Goal: Task Accomplishment & Management: Use online tool/utility

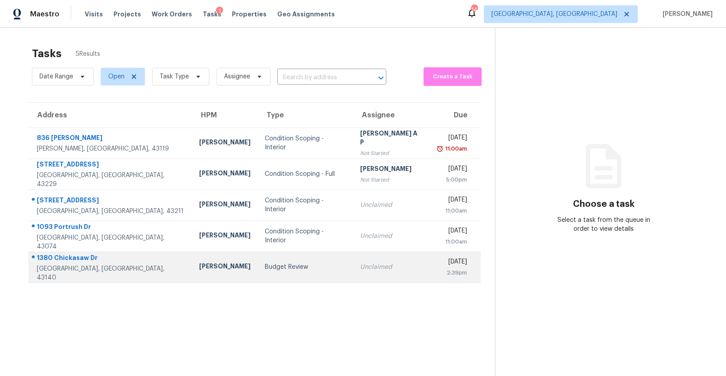
click at [265, 271] on div "Budget Review" at bounding box center [305, 267] width 81 height 9
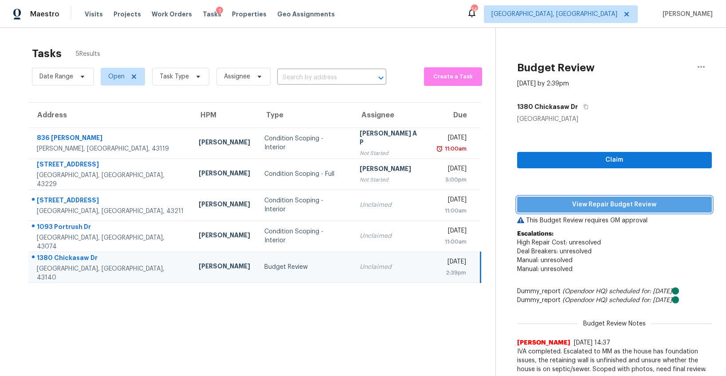
click at [563, 201] on span "View Repair Budget Review" at bounding box center [614, 204] width 180 height 11
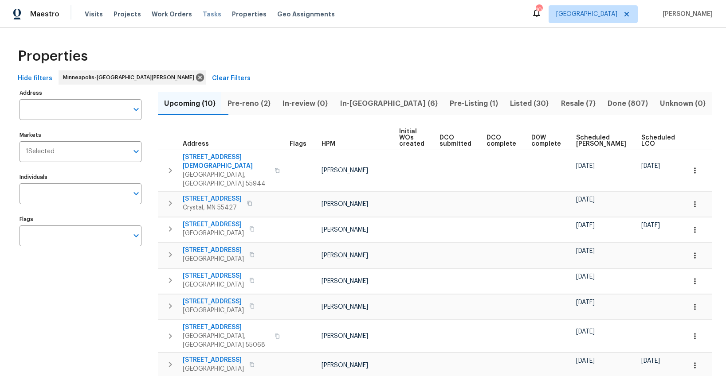
click at [203, 13] on span "Tasks" at bounding box center [212, 14] width 19 height 6
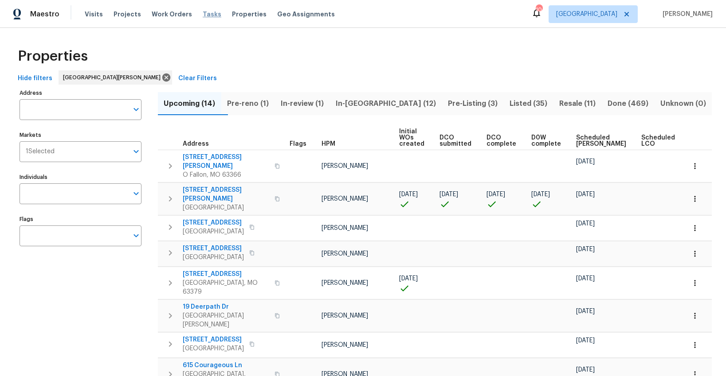
click at [203, 14] on span "Tasks" at bounding box center [212, 14] width 19 height 6
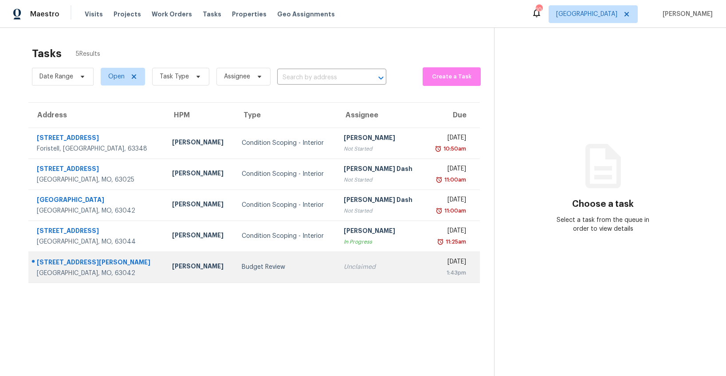
click at [240, 261] on td "Budget Review" at bounding box center [285, 267] width 102 height 31
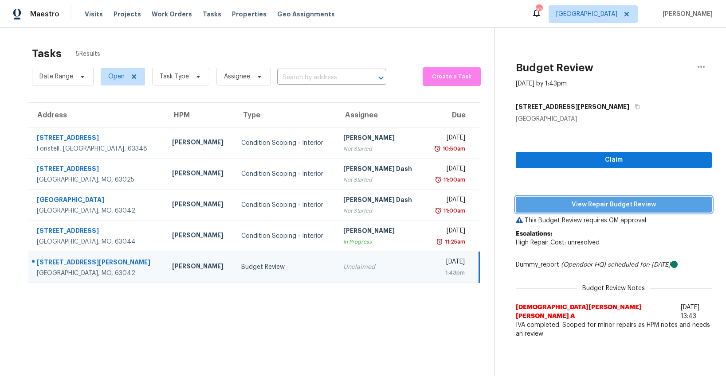
click at [547, 201] on span "View Repair Budget Review" at bounding box center [614, 204] width 182 height 11
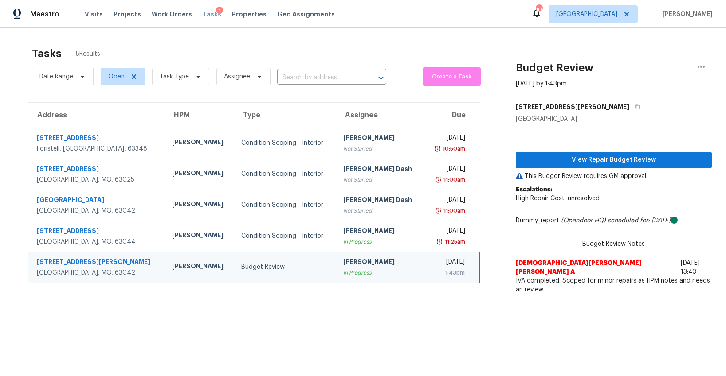
click at [205, 13] on span "Tasks" at bounding box center [212, 14] width 19 height 6
